Goal: Check status

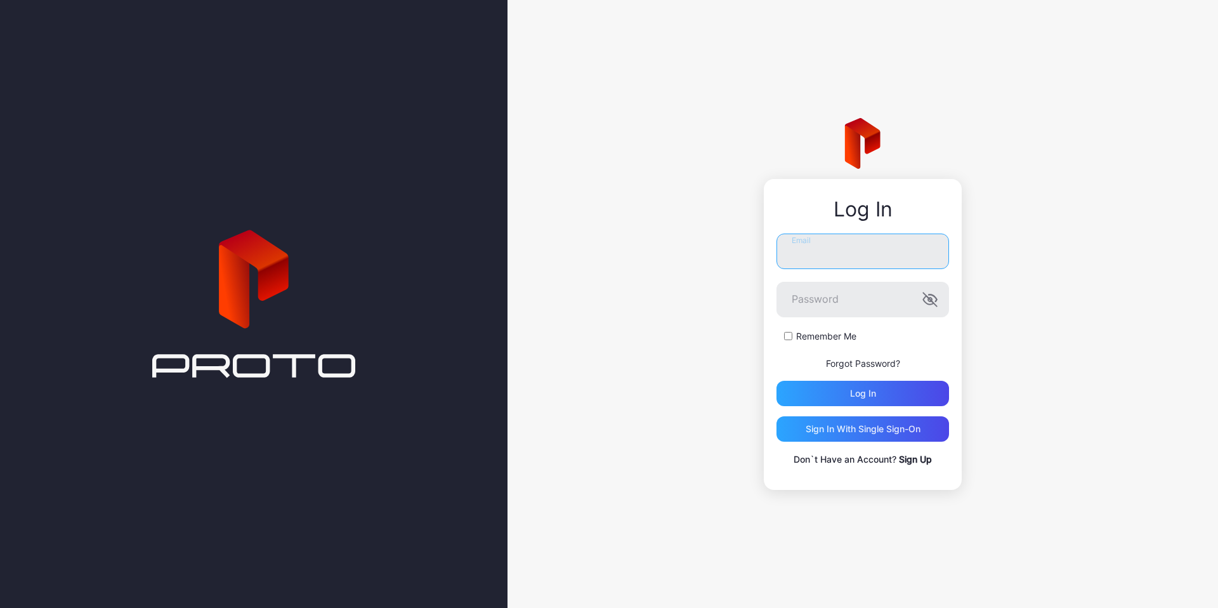
type input "**********"
click at [842, 398] on div "Log in" at bounding box center [863, 393] width 173 height 25
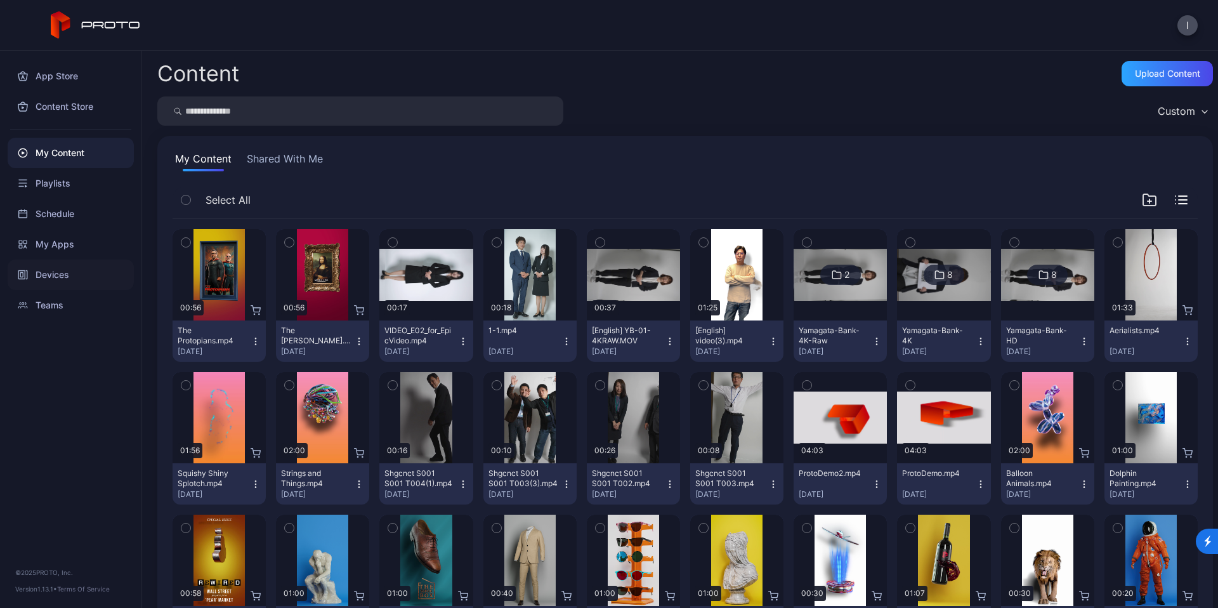
click at [47, 276] on div "Devices" at bounding box center [71, 274] width 126 height 30
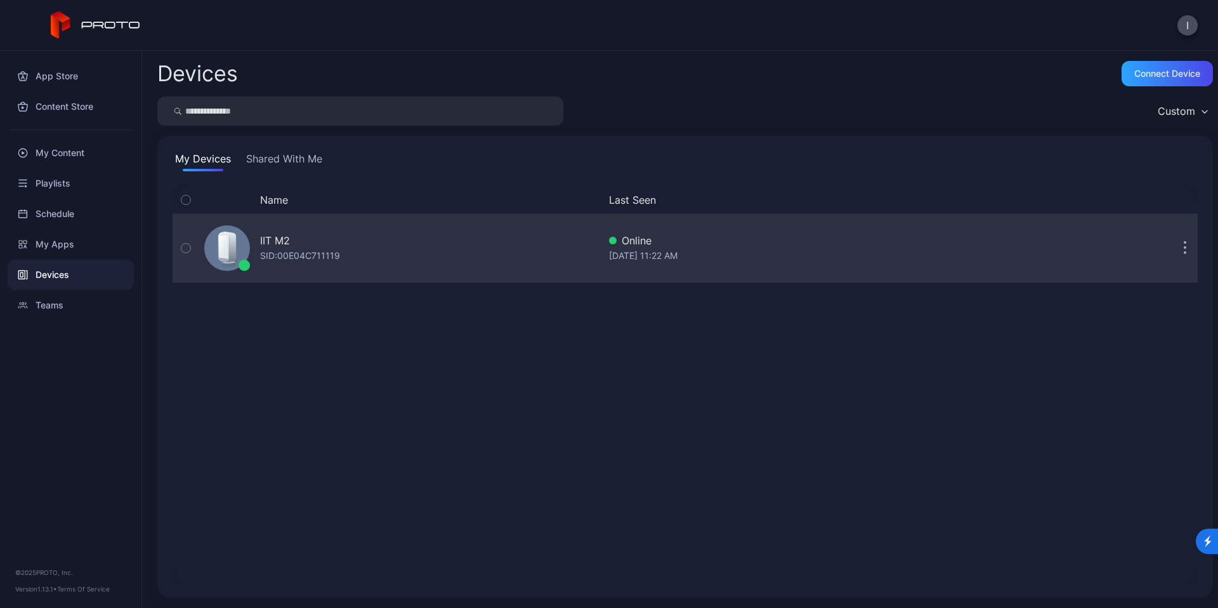
click at [309, 239] on div "IIT M2" at bounding box center [300, 240] width 80 height 15
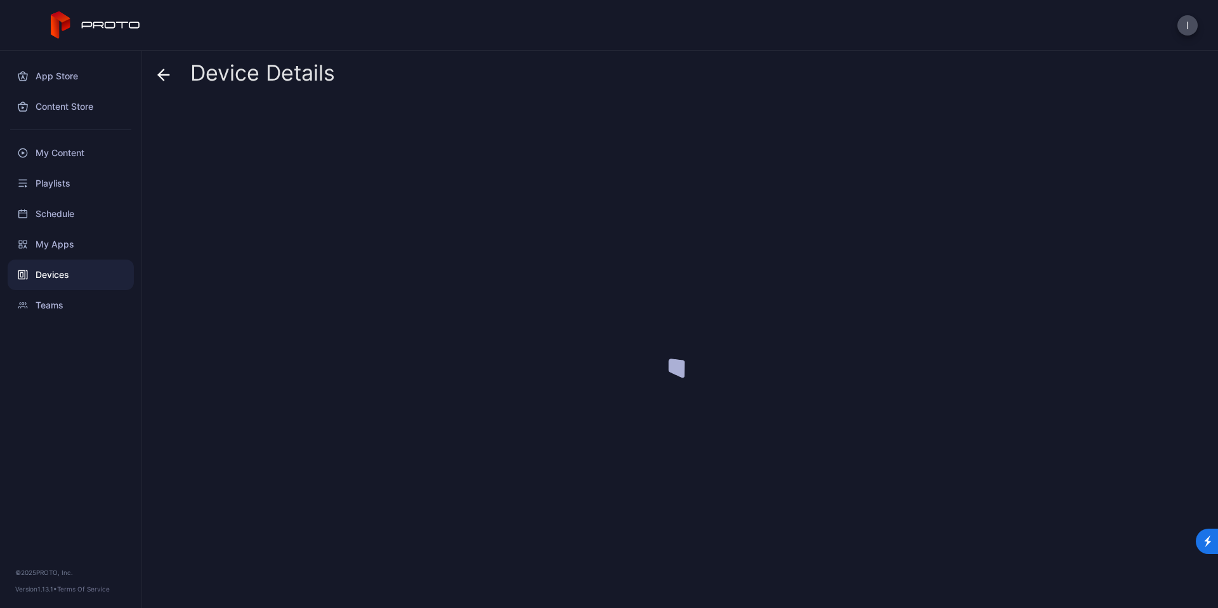
click at [309, 239] on div at bounding box center [685, 350] width 1056 height 496
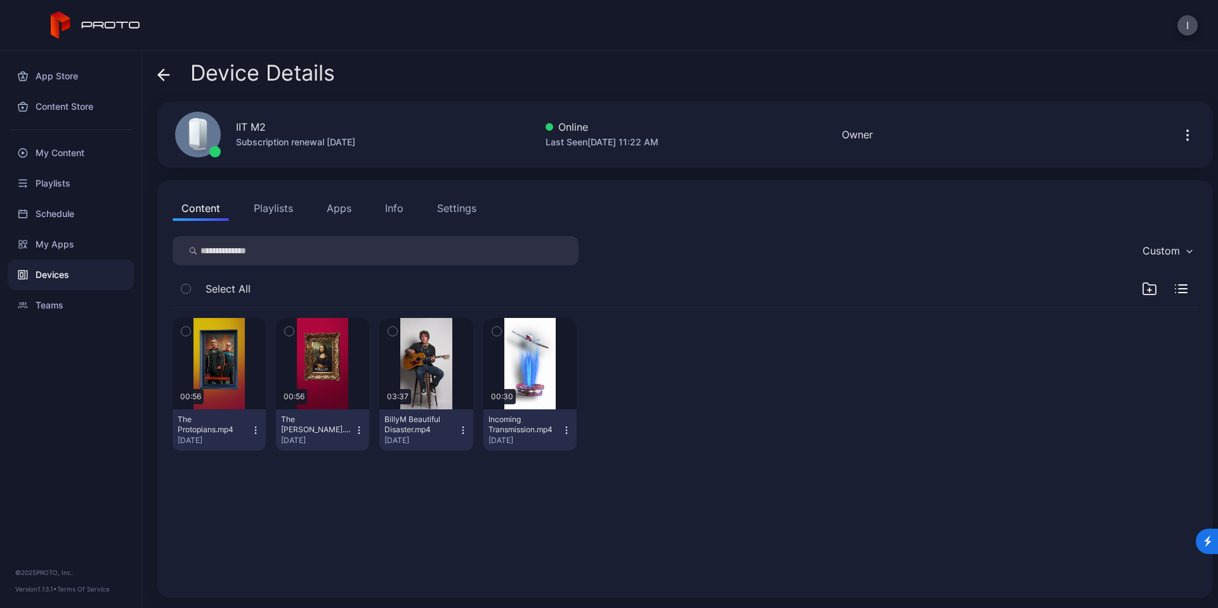
click at [1187, 136] on icon "button" at bounding box center [1187, 135] width 1 height 1
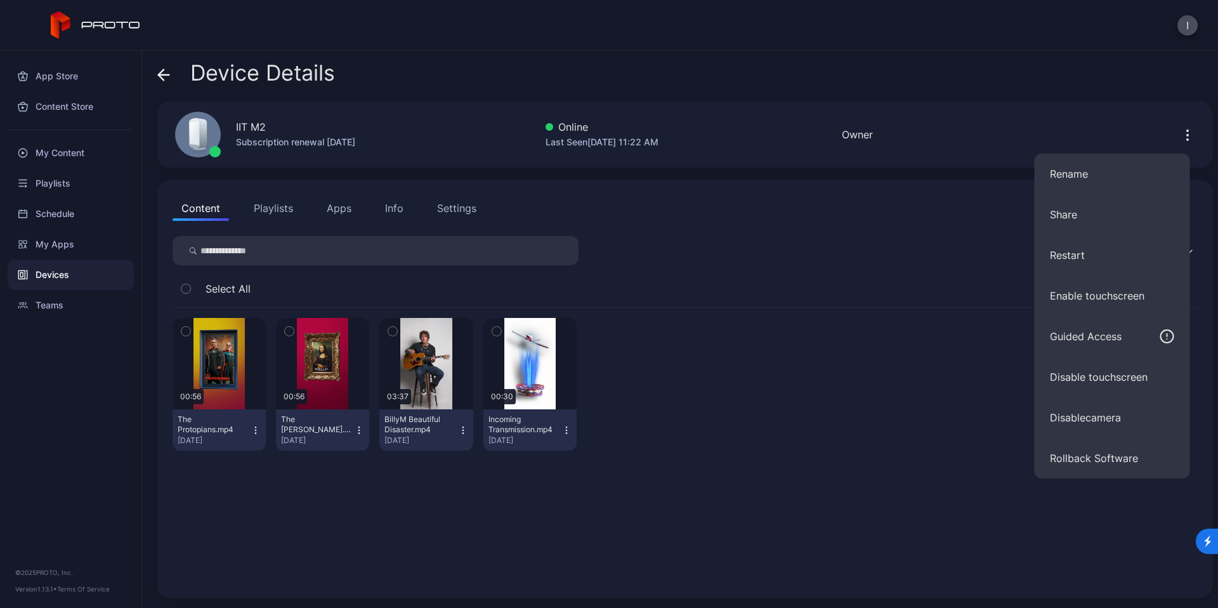
click at [255, 206] on button "Playlists" at bounding box center [273, 207] width 57 height 25
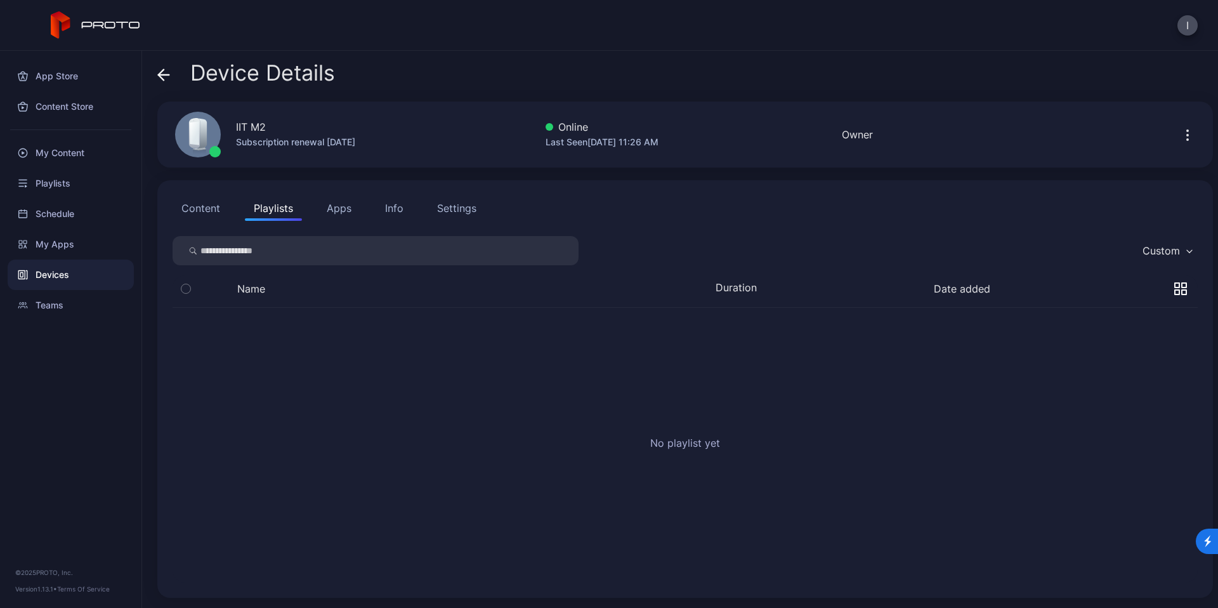
click at [325, 207] on button "Apps" at bounding box center [339, 207] width 43 height 25
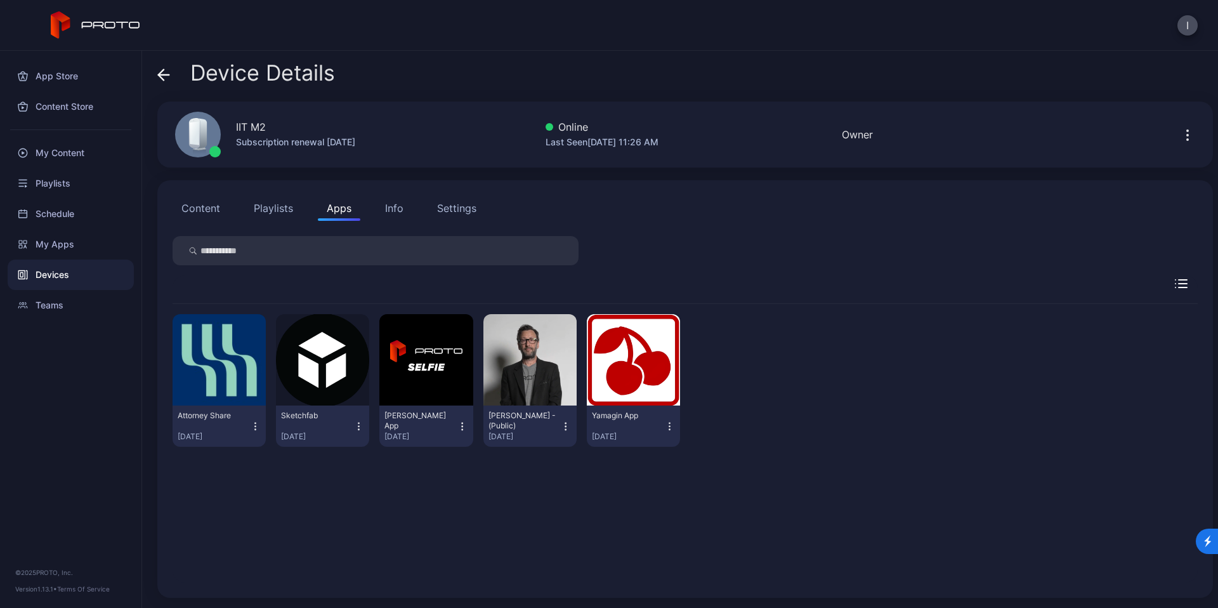
click at [409, 207] on button "Info" at bounding box center [394, 207] width 36 height 25
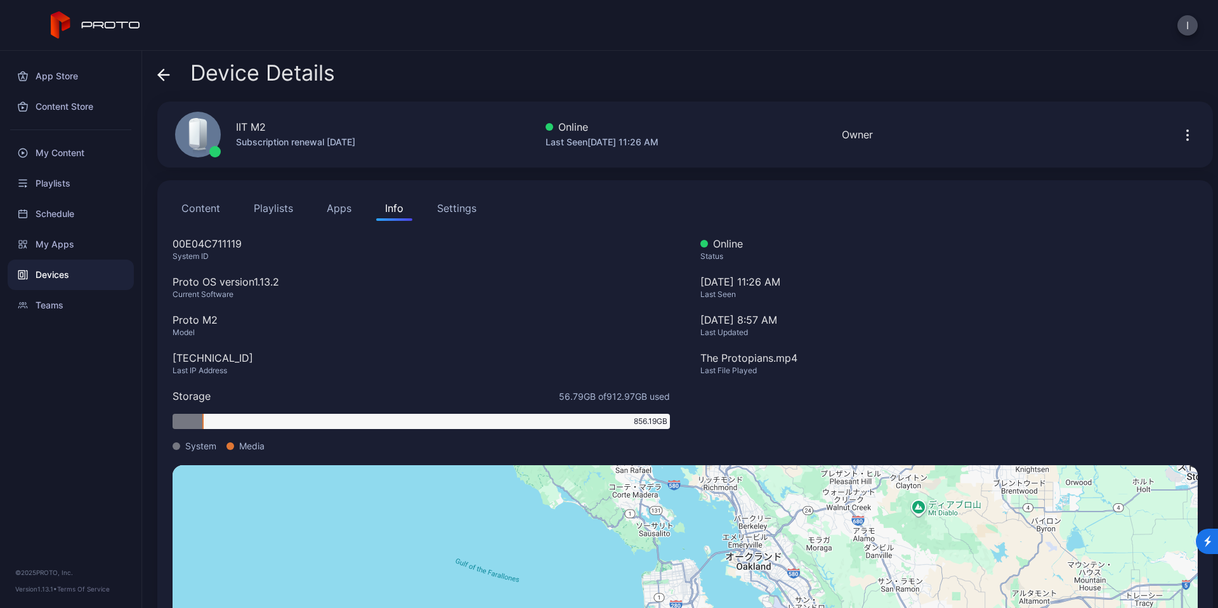
scroll to position [110, 0]
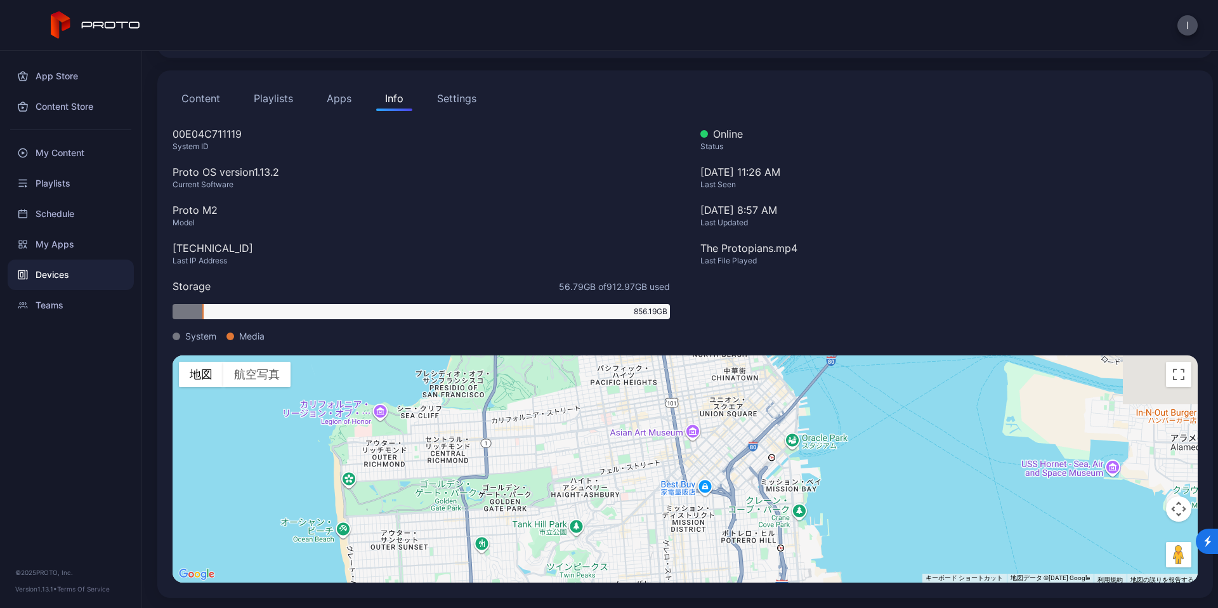
drag, startPoint x: 688, startPoint y: 415, endPoint x: 687, endPoint y: 478, distance: 62.8
click at [687, 478] on div "キーボードでのドラッグ操作を有効にするには、Alt+Enter キーを押します。キーボードでのドラッグが有効になったら、矢印キーを使用してマーカーを移動します…" at bounding box center [685, 468] width 1025 height 227
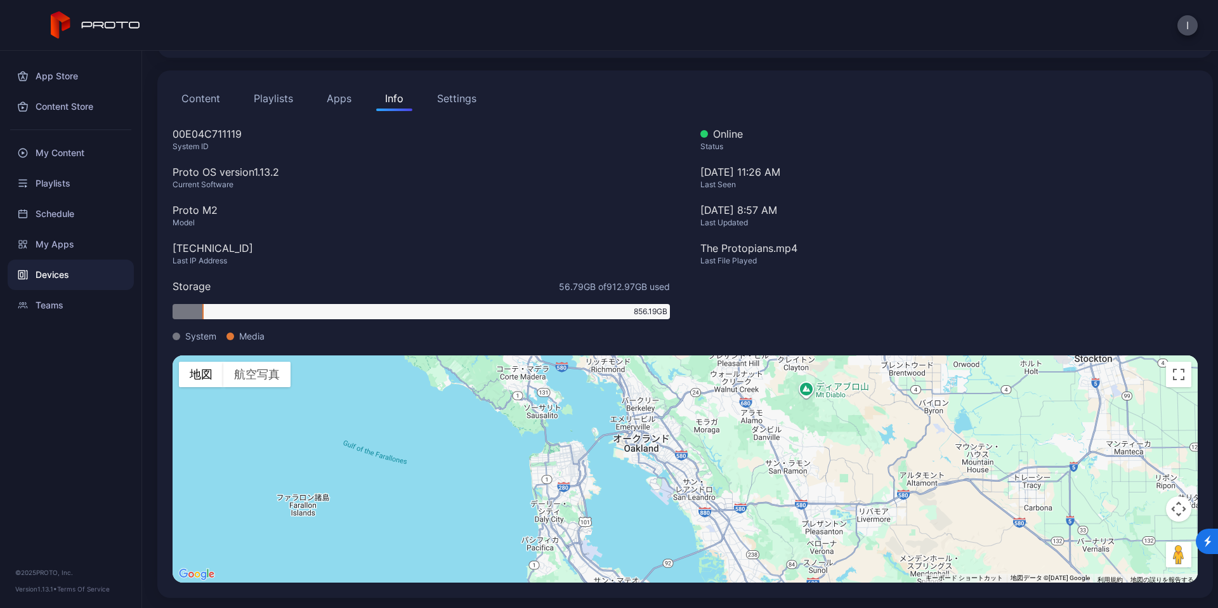
click at [447, 89] on button "Settings" at bounding box center [456, 98] width 57 height 25
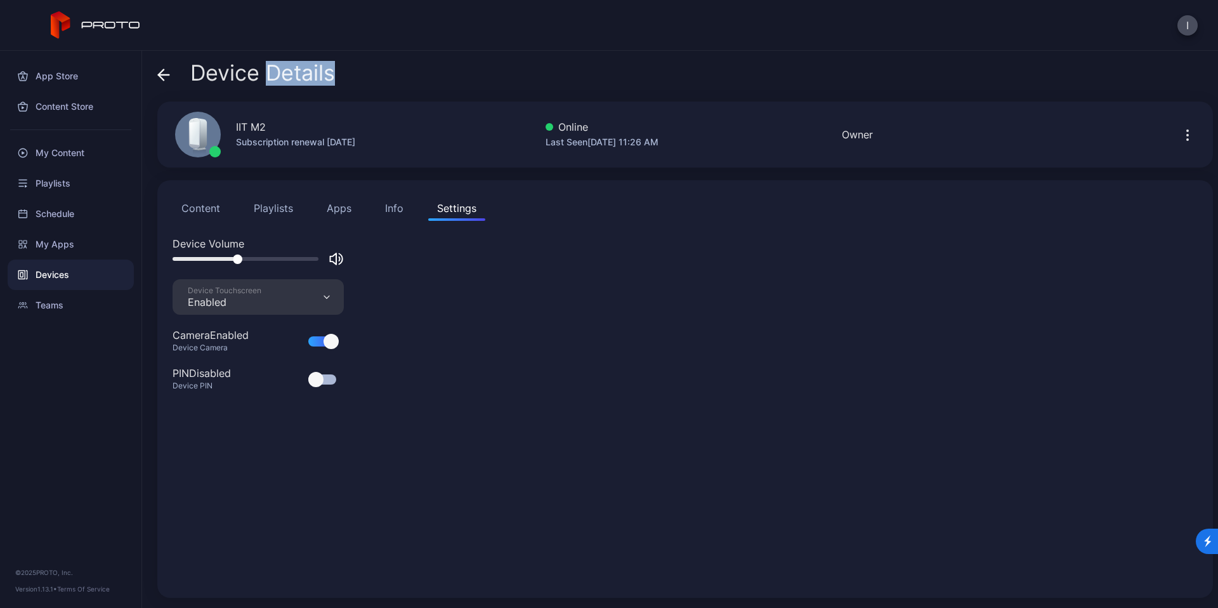
click at [407, 92] on div "Device Details IIT M2 Subscription renewal [DATE] Online Last Seen [DATE] 11:26…" at bounding box center [680, 329] width 1076 height 557
click at [408, 102] on div "IIT M2 Subscription renewal [DATE] Online Last Seen [DATE] 11:26 AM Owner" at bounding box center [685, 135] width 1056 height 66
drag, startPoint x: 240, startPoint y: 259, endPoint x: 195, endPoint y: 259, distance: 45.0
click at [195, 259] on div at bounding box center [193, 259] width 10 height 10
